Goal: Use online tool/utility

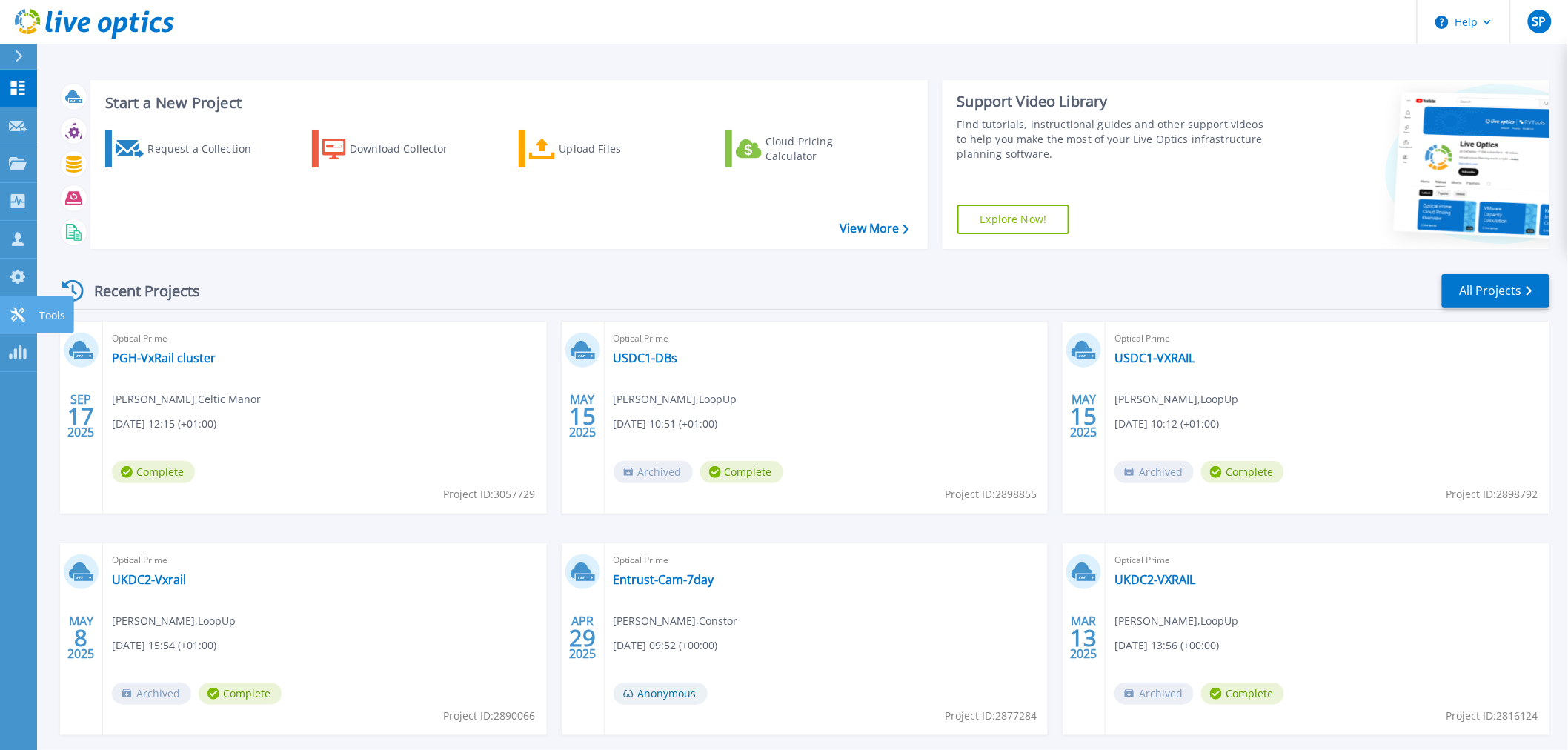
click at [46, 308] on p "Tools" at bounding box center [51, 316] width 26 height 39
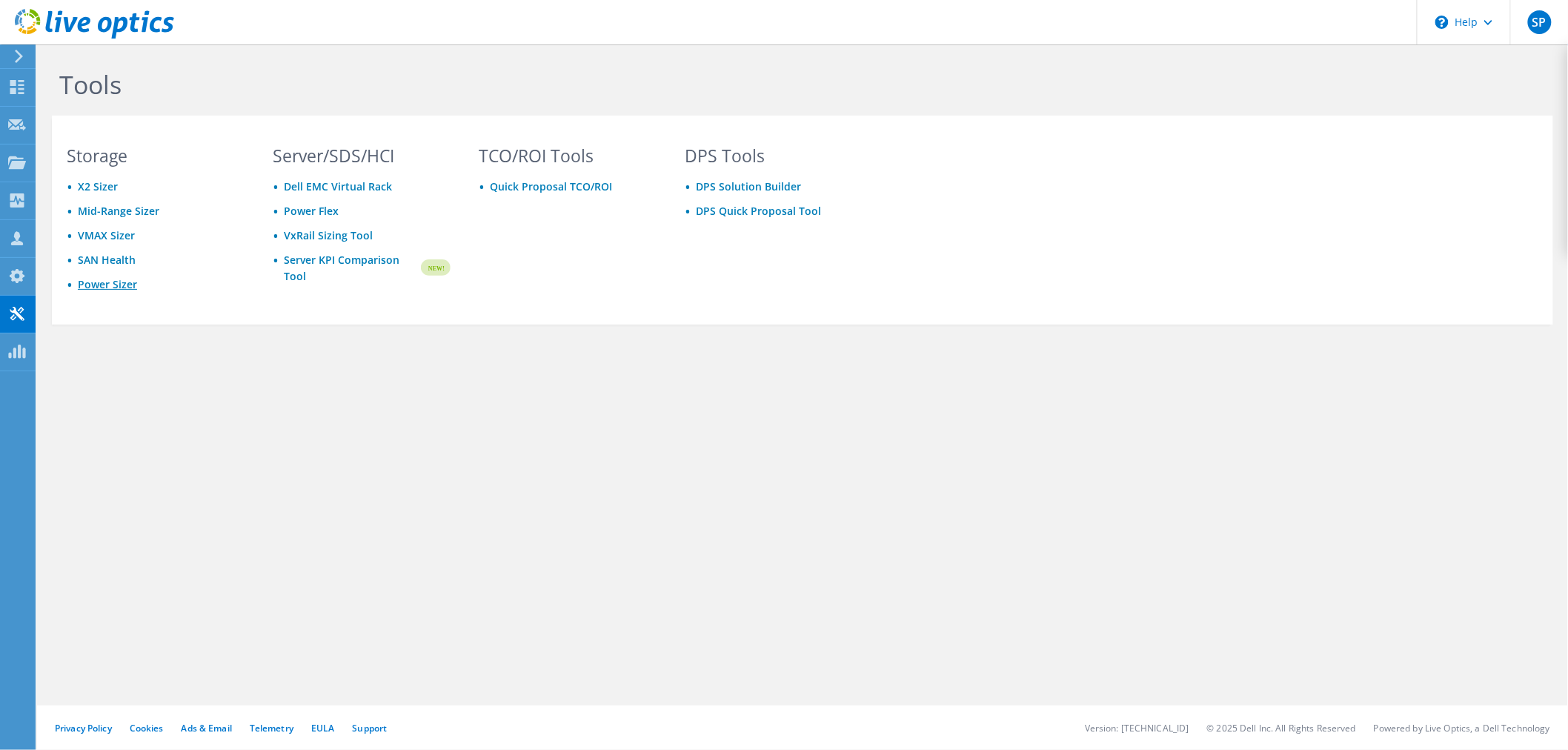
click at [103, 279] on link "Power Sizer" at bounding box center [107, 285] width 59 height 14
click at [1539, 24] on span "SP" at bounding box center [1540, 22] width 24 height 24
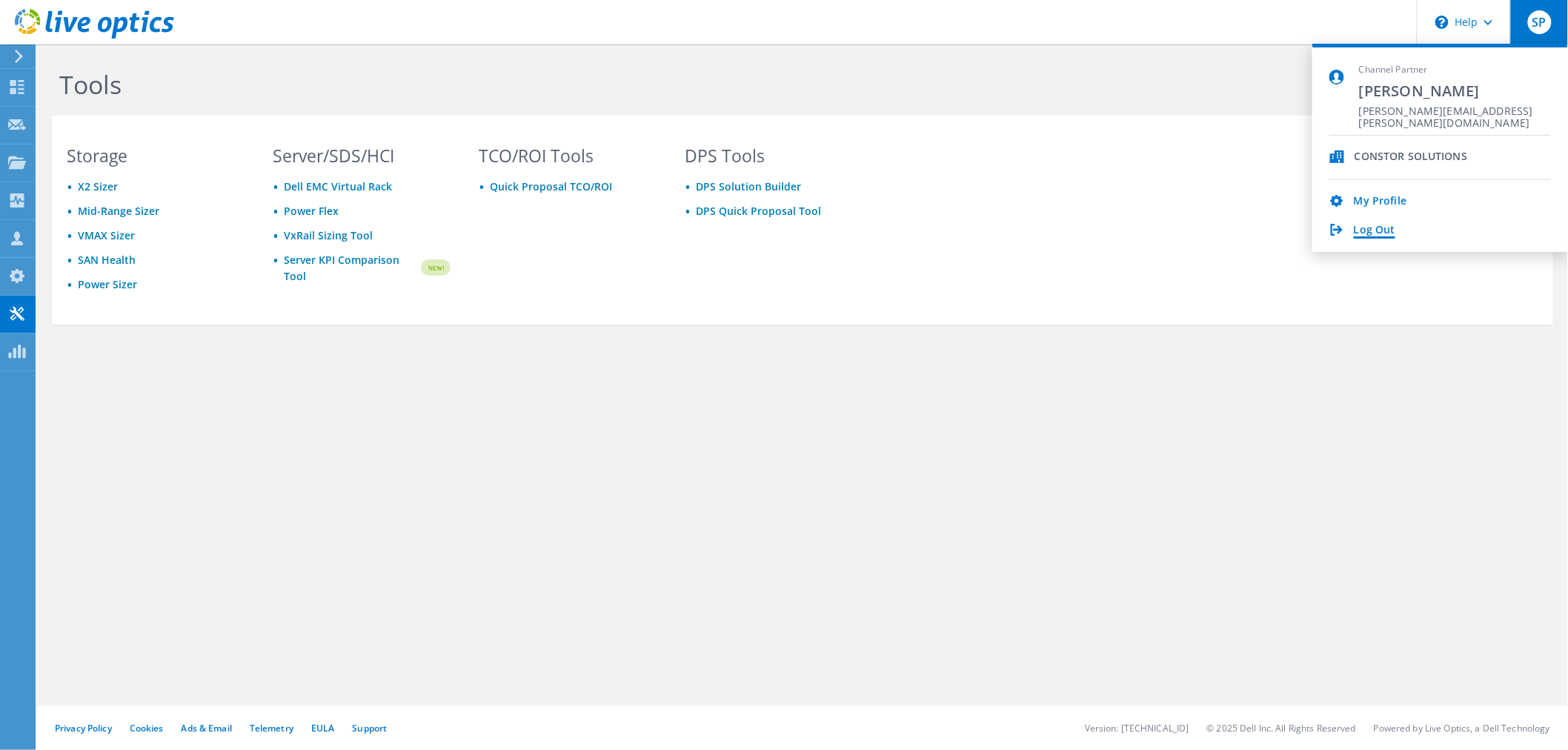
click at [1382, 232] on link "Log Out" at bounding box center [1374, 231] width 42 height 14
